Goal: Task Accomplishment & Management: Complete application form

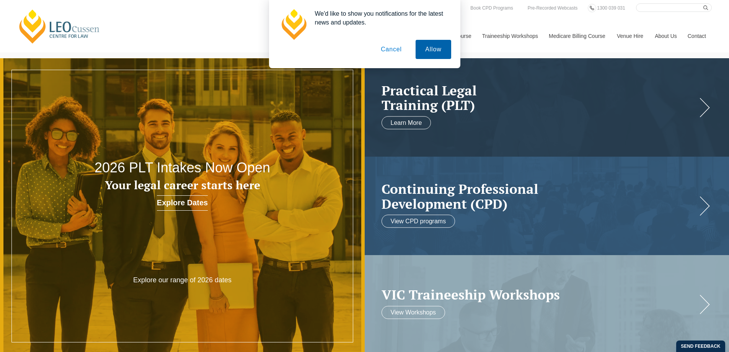
click at [440, 46] on button "Allow" at bounding box center [433, 49] width 35 height 19
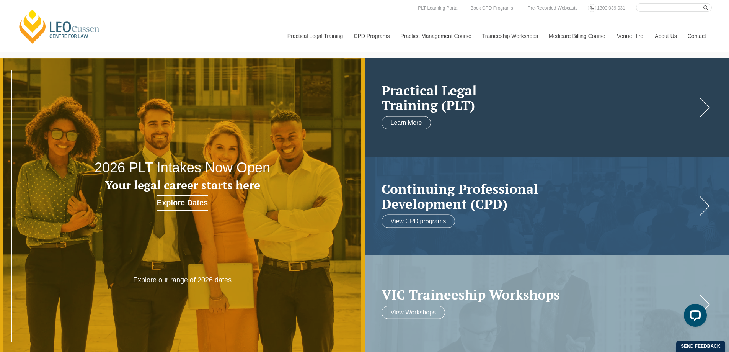
click at [706, 107] on div "Practical Legal Training (PLT) Learn More" at bounding box center [547, 107] width 365 height 98
click at [418, 122] on link "Learn More" at bounding box center [407, 122] width 50 height 13
